Goal: Task Accomplishment & Management: Use online tool/utility

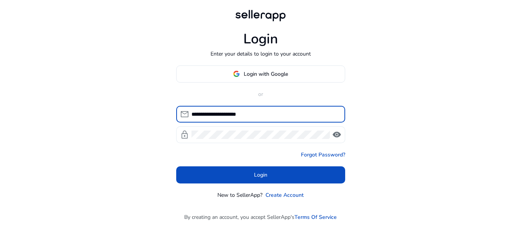
type input "**********"
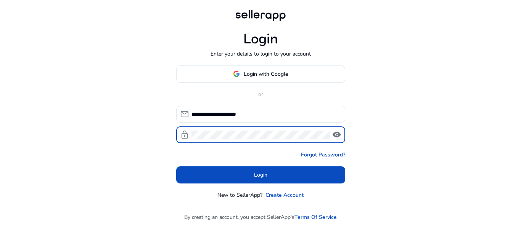
click at [340, 131] on span "visibility" at bounding box center [336, 134] width 9 height 9
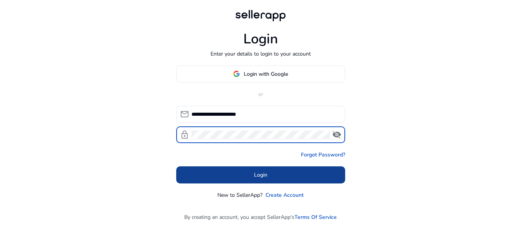
click at [300, 174] on span at bounding box center [260, 175] width 169 height 18
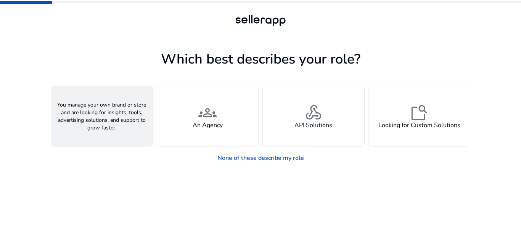
click at [79, 125] on div "person A Seller" at bounding box center [101, 116] width 101 height 60
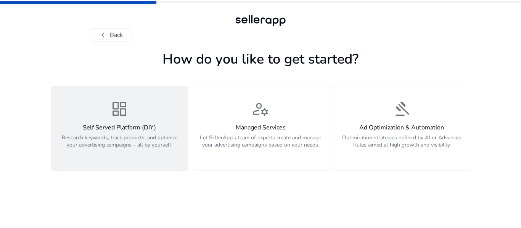
click at [147, 142] on p "Research keywords, track products, and optimize your advertising campaigns – al…" at bounding box center [119, 145] width 127 height 23
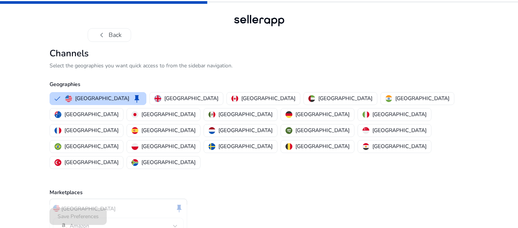
scroll to position [10, 0]
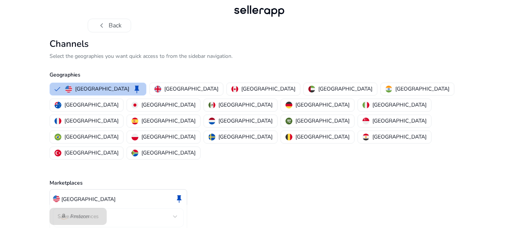
click at [103, 86] on p "[GEOGRAPHIC_DATA]" at bounding box center [102, 89] width 54 height 8
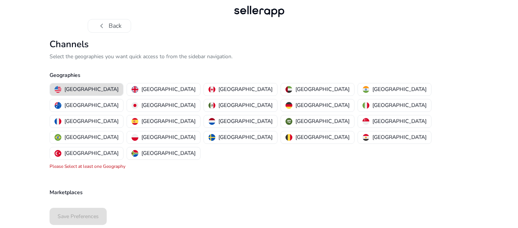
scroll to position [0, 0]
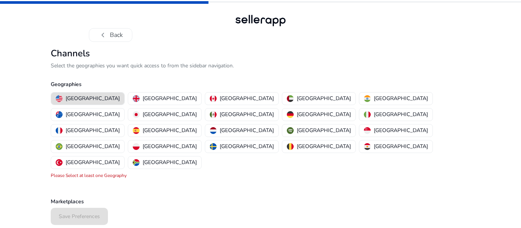
click at [90, 99] on p "[GEOGRAPHIC_DATA]" at bounding box center [93, 99] width 54 height 8
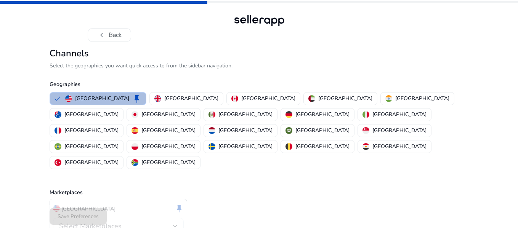
click at [106, 222] on span "Select Marketplaces" at bounding box center [90, 226] width 63 height 9
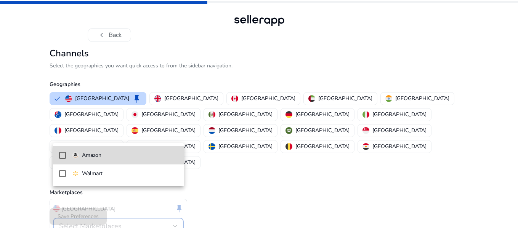
click at [122, 158] on span "Amazon" at bounding box center [125, 155] width 106 height 8
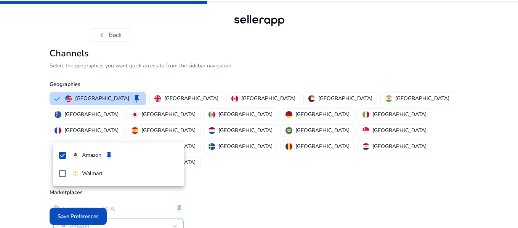
click at [93, 223] on div at bounding box center [259, 114] width 518 height 228
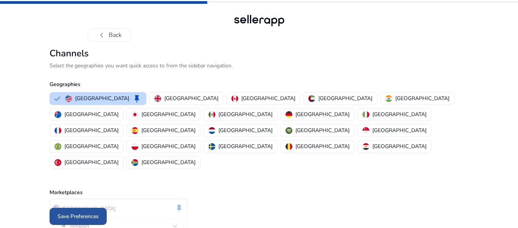
click at [93, 217] on span "Save Preferences" at bounding box center [78, 217] width 41 height 8
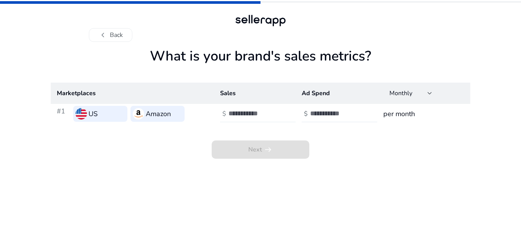
click at [259, 117] on input "number" at bounding box center [253, 113] width 51 height 8
click at [275, 113] on input "*" at bounding box center [253, 113] width 51 height 8
type input "*"
click at [275, 113] on input "*" at bounding box center [253, 113] width 51 height 8
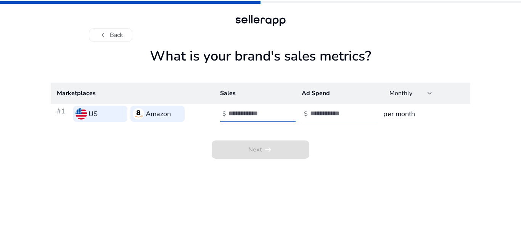
type input "**"
click at [330, 117] on input "number" at bounding box center [335, 113] width 51 height 8
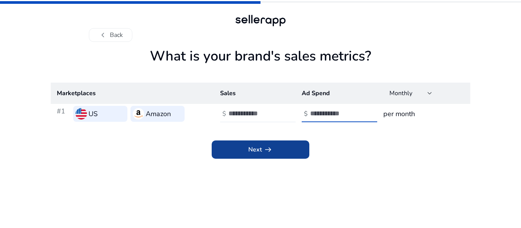
type input "*"
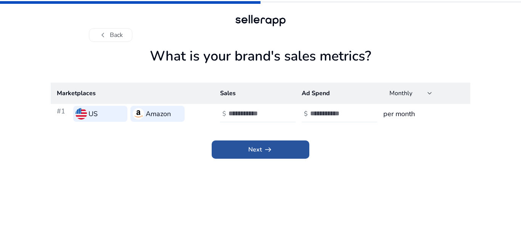
click at [291, 154] on span at bounding box center [261, 150] width 98 height 18
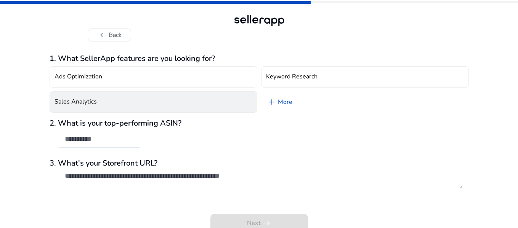
click at [161, 106] on button "Sales Analytics" at bounding box center [154, 102] width 208 height 21
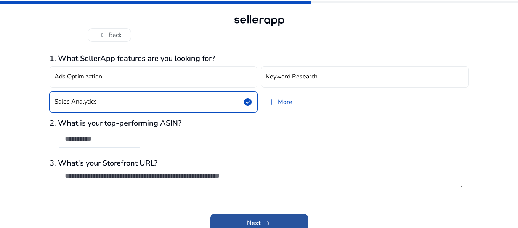
click at [268, 217] on span at bounding box center [260, 223] width 98 height 18
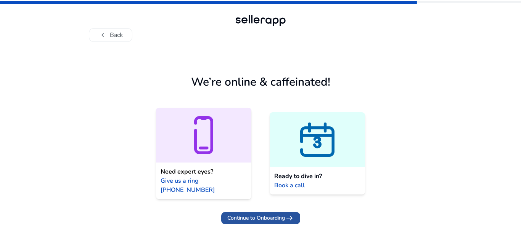
click at [264, 214] on span "Continue to Onboarding" at bounding box center [256, 218] width 58 height 8
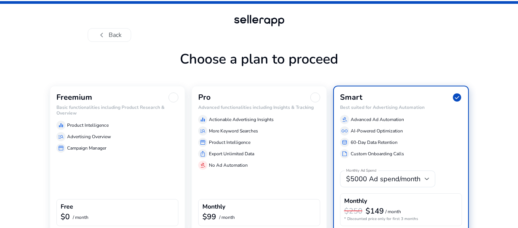
click at [156, 100] on div "Freemium" at bounding box center [117, 98] width 122 height 10
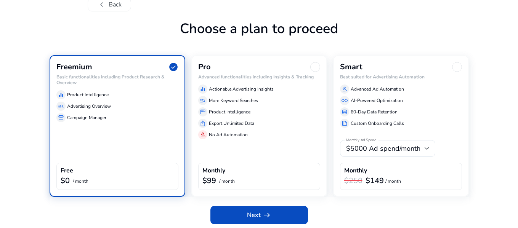
scroll to position [33, 0]
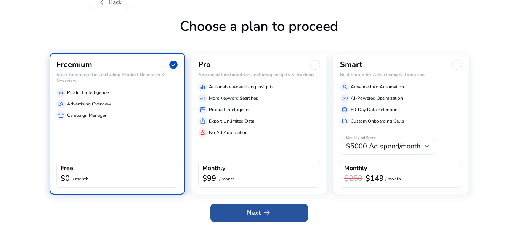
click at [244, 211] on span at bounding box center [260, 213] width 98 height 18
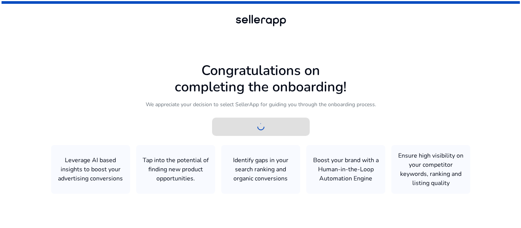
scroll to position [0, 0]
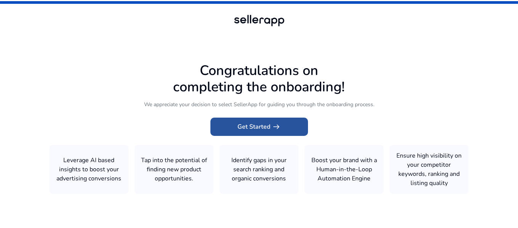
click at [256, 126] on span "Get Started arrow_right_alt" at bounding box center [259, 126] width 43 height 9
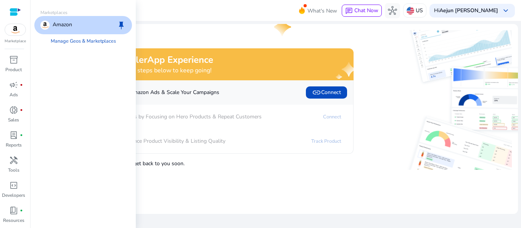
click at [12, 30] on img at bounding box center [15, 29] width 21 height 11
click at [40, 26] on div "Amazon keep" at bounding box center [83, 25] width 98 height 18
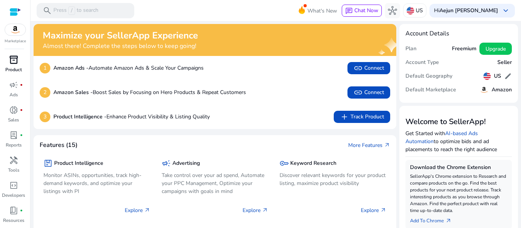
click at [17, 66] on link "inventory_2 Product" at bounding box center [13, 66] width 27 height 25
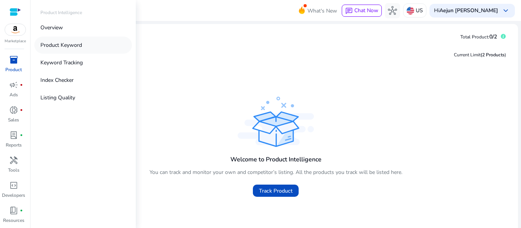
click at [63, 50] on link "Product Keyword" at bounding box center [83, 45] width 98 height 17
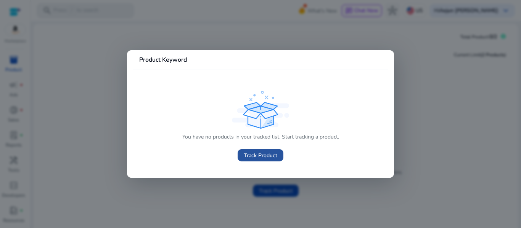
click at [254, 157] on span "Track Product" at bounding box center [261, 156] width 34 height 8
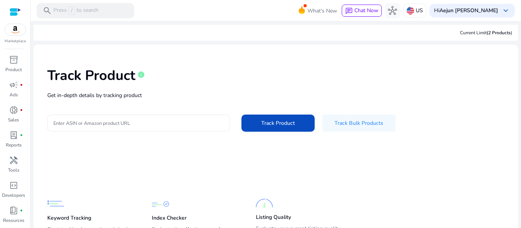
click at [126, 122] on input "Enter ASIN or Amazon product URL" at bounding box center [138, 123] width 170 height 8
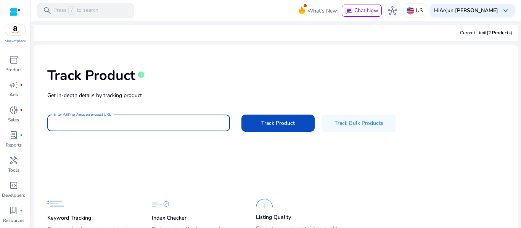
paste input "**********"
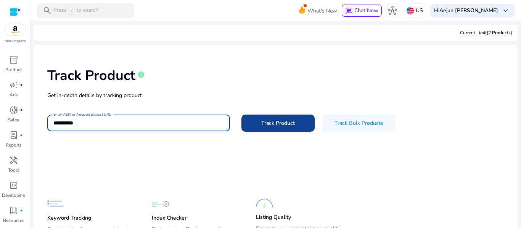
type input "**********"
click at [293, 128] on span at bounding box center [277, 123] width 73 height 18
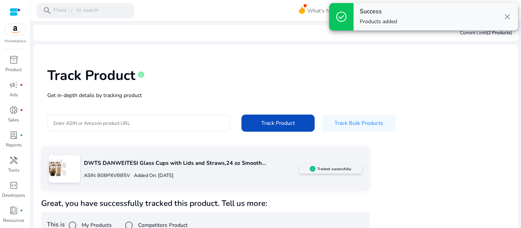
click at [484, 103] on div "Track Product info Get in-depth details by tracking product Enter ASIN or Amazo…" at bounding box center [276, 99] width 472 height 97
click at [506, 17] on span "close" at bounding box center [507, 16] width 9 height 9
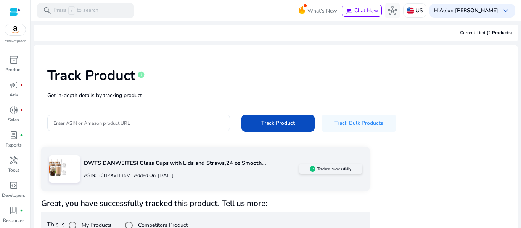
click at [445, 93] on p "Get in-depth details by tracking product" at bounding box center [275, 96] width 457 height 8
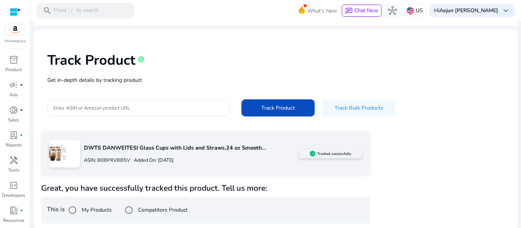
scroll to position [16, 0]
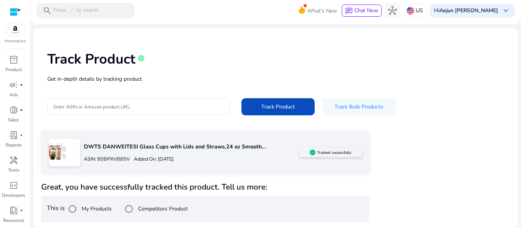
click at [174, 158] on p "Added On: [DATE]" at bounding box center [151, 159] width 43 height 7
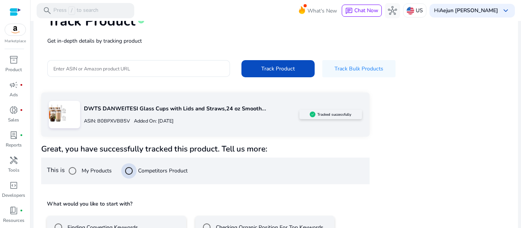
scroll to position [106, 0]
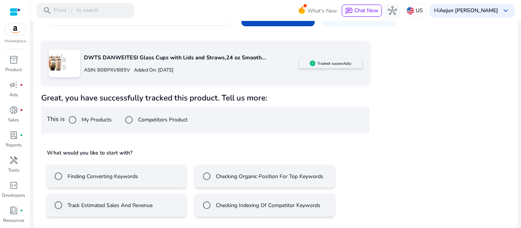
click at [85, 204] on label "Track Estimated Sales And Revenue" at bounding box center [109, 206] width 87 height 8
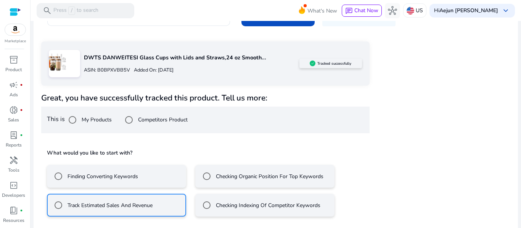
click at [223, 202] on label "Checking Indexing Of Competitor Keywords" at bounding box center [267, 206] width 106 height 8
click at [384, 193] on div "DWTS DANWEITESI Glass Cups with Lids and Straws,24 oz Smooth... ASIN: B0BPXVBB5…" at bounding box center [275, 149] width 469 height 215
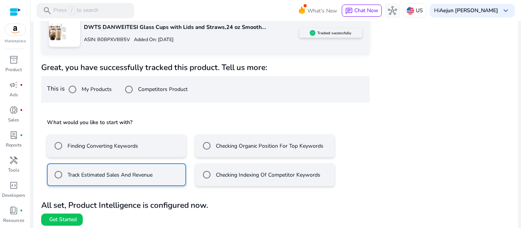
scroll to position [140, 0]
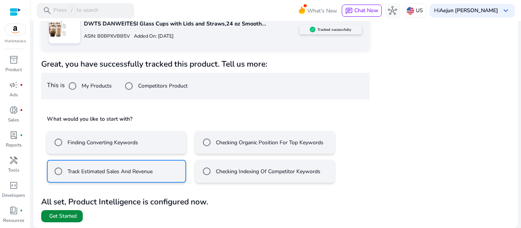
click at [68, 213] on span "Get Started" at bounding box center [62, 217] width 27 height 8
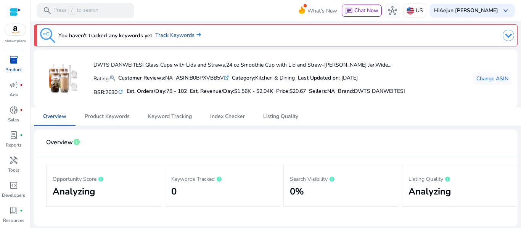
click at [503, 34] on img at bounding box center [508, 35] width 11 height 11
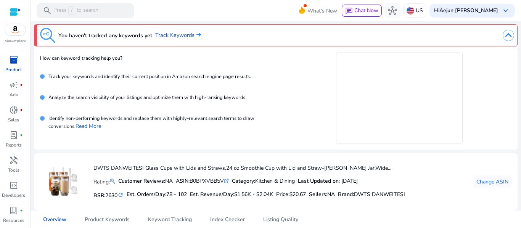
click at [503, 34] on img at bounding box center [508, 35] width 11 height 11
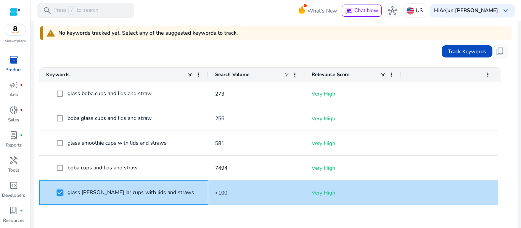
scroll to position [225, 0]
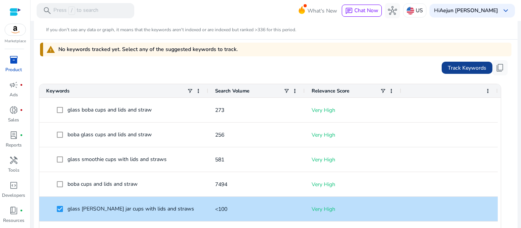
click at [466, 67] on span "Track Keywords" at bounding box center [467, 68] width 39 height 8
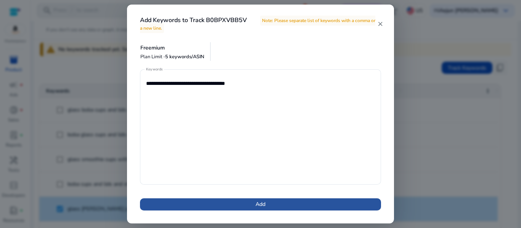
click at [265, 204] on span "Add" at bounding box center [261, 205] width 10 height 8
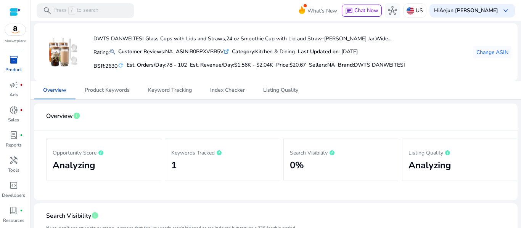
scroll to position [0, 0]
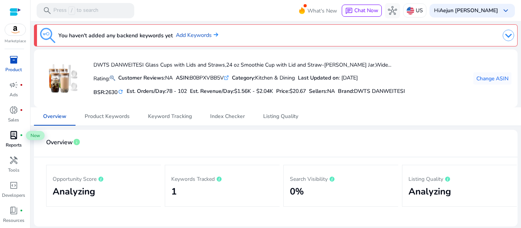
click at [18, 139] on span "lab_profile" at bounding box center [13, 135] width 9 height 9
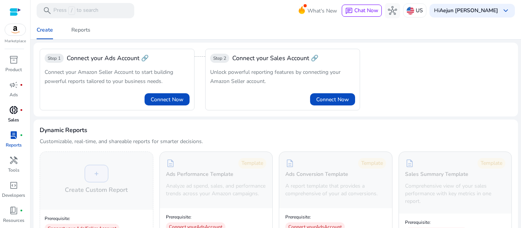
click at [10, 113] on span "donut_small" at bounding box center [13, 110] width 9 height 9
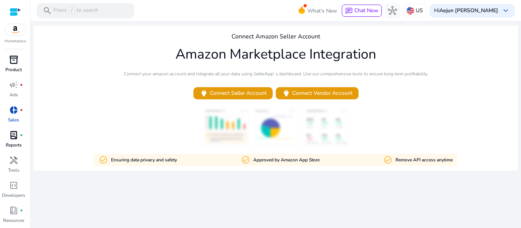
click at [11, 70] on p "Product" at bounding box center [13, 69] width 16 height 7
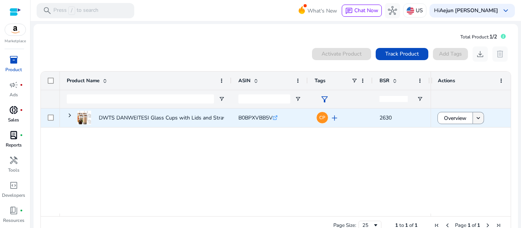
click at [475, 119] on mat-icon "keyboard_arrow_down" at bounding box center [478, 118] width 7 height 7
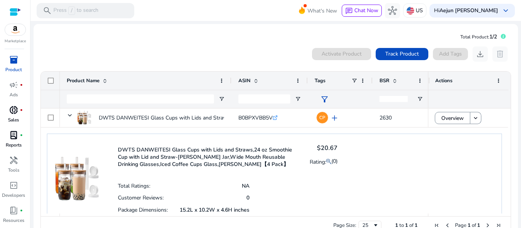
scroll to position [8, 0]
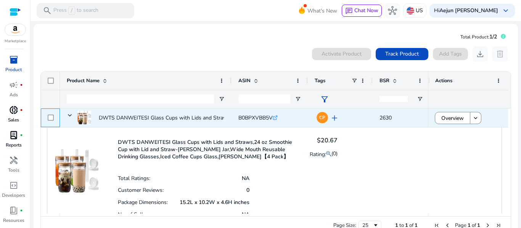
click at [50, 122] on div at bounding box center [51, 118] width 6 height 16
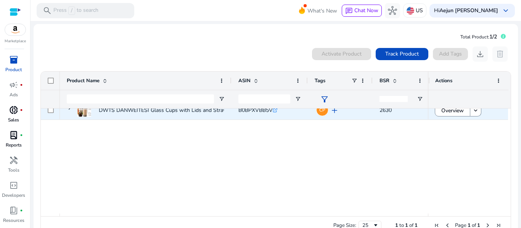
scroll to position [0, 0]
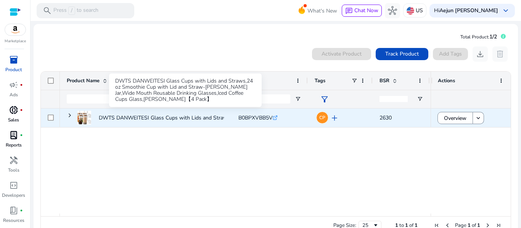
click at [114, 116] on p "DWTS DANWEITESI Glass Cups with Lids and Straws,24 oz Smoothie..." at bounding box center [186, 118] width 174 height 16
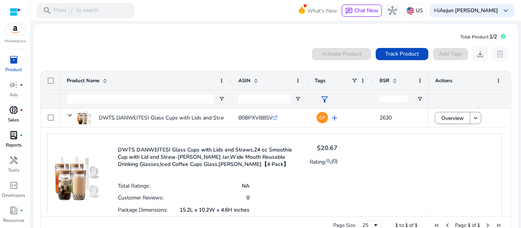
scroll to position [29, 0]
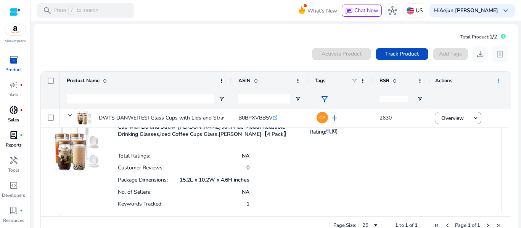
click at [496, 83] on span at bounding box center [498, 81] width 6 height 6
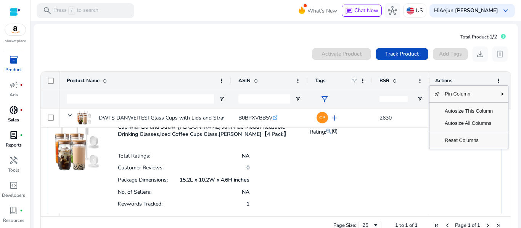
click at [427, 188] on div "DWTS DANWEITESI Glass Cups with Lids and Straws,24 oz Smoothie Cup with Lid and…" at bounding box center [274, 161] width 455 height 114
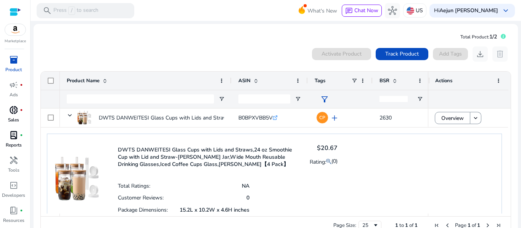
click at [77, 171] on img at bounding box center [77, 171] width 44 height 59
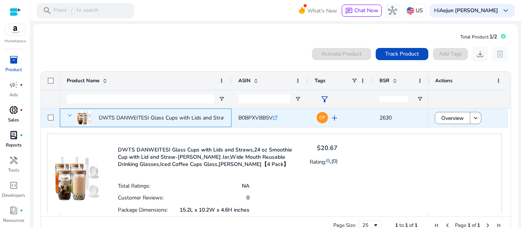
click at [68, 116] on span at bounding box center [70, 116] width 6 height 6
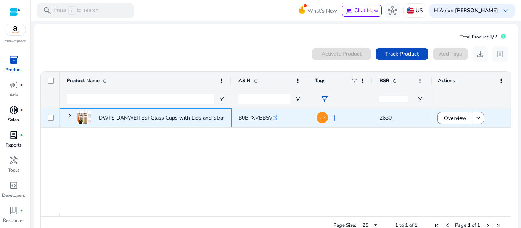
click at [68, 116] on span at bounding box center [70, 116] width 6 height 6
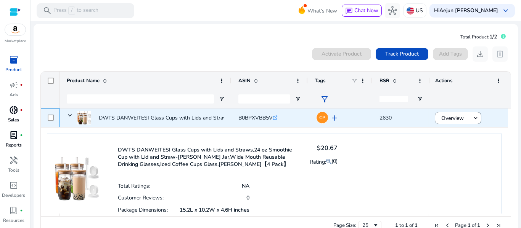
click at [46, 117] on div at bounding box center [50, 118] width 19 height 19
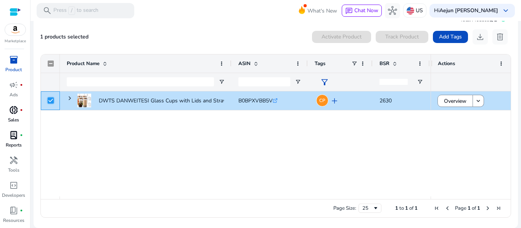
scroll to position [0, 0]
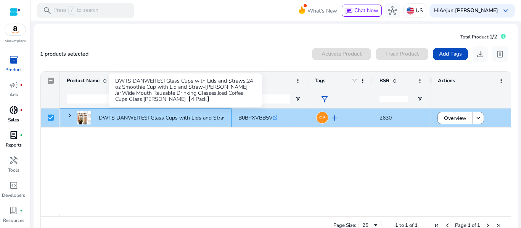
click at [106, 120] on p "DWTS DANWEITESI Glass Cups with Lids and Straws,24 oz Smoothie..." at bounding box center [186, 118] width 174 height 16
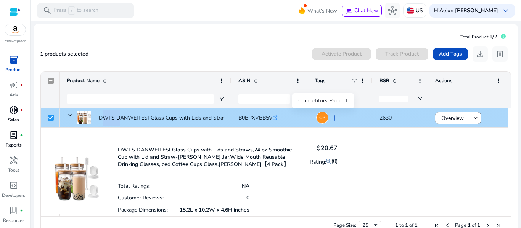
click at [322, 120] on span "CP" at bounding box center [322, 118] width 6 height 5
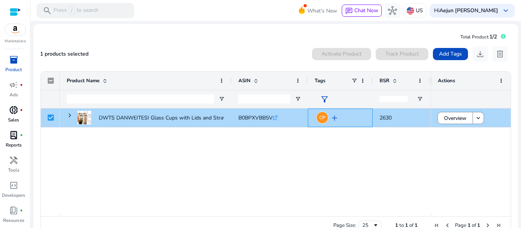
click at [322, 120] on span "CP" at bounding box center [322, 118] width 6 height 5
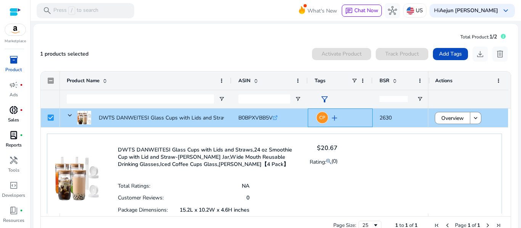
click at [336, 120] on span "add" at bounding box center [334, 118] width 9 height 9
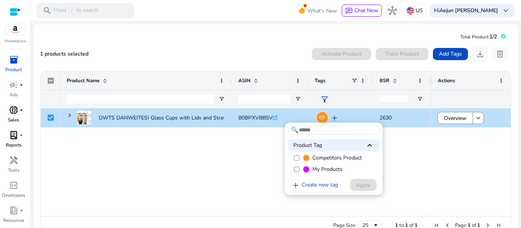
click at [272, 119] on div at bounding box center [260, 114] width 521 height 228
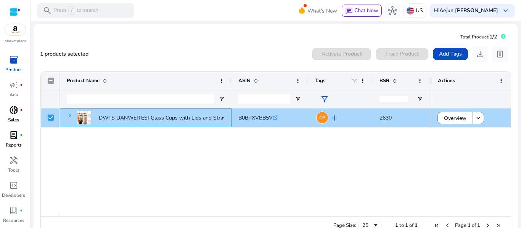
click at [72, 113] on span at bounding box center [70, 116] width 6 height 6
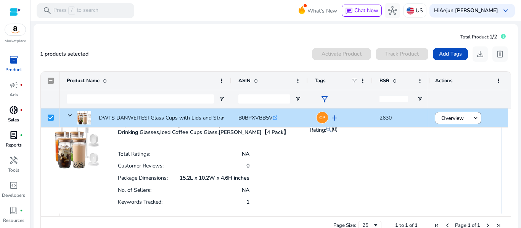
scroll to position [31, 0]
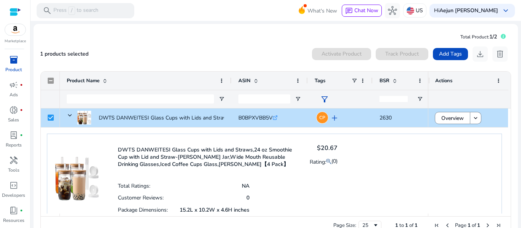
scroll to position [31, 0]
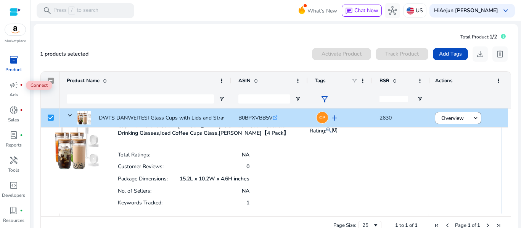
drag, startPoint x: 19, startPoint y: 81, endPoint x: 29, endPoint y: 114, distance: 33.7
click at [29, 114] on div "inventory_2 Product campaign fiber_manual_record Ads donut_small fiber_manual_r…" at bounding box center [15, 141] width 30 height 175
click at [16, 191] on span "book_4" at bounding box center [13, 187] width 9 height 9
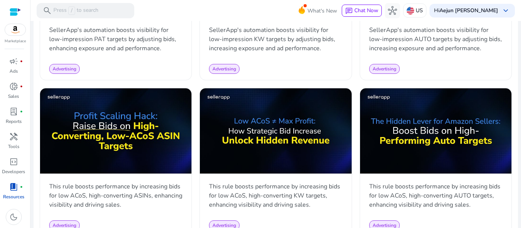
scroll to position [502, 0]
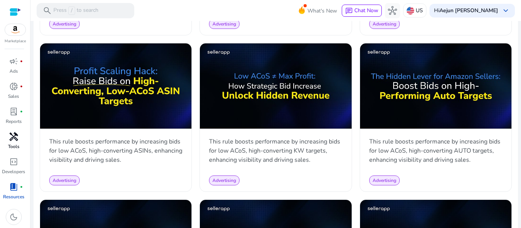
click at [15, 139] on span "handyman" at bounding box center [13, 136] width 9 height 9
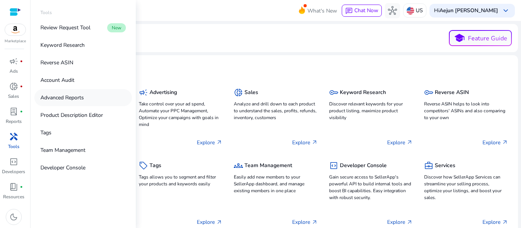
click at [64, 105] on link "Advanced Reports" at bounding box center [83, 97] width 98 height 17
